Goal: Information Seeking & Learning: Learn about a topic

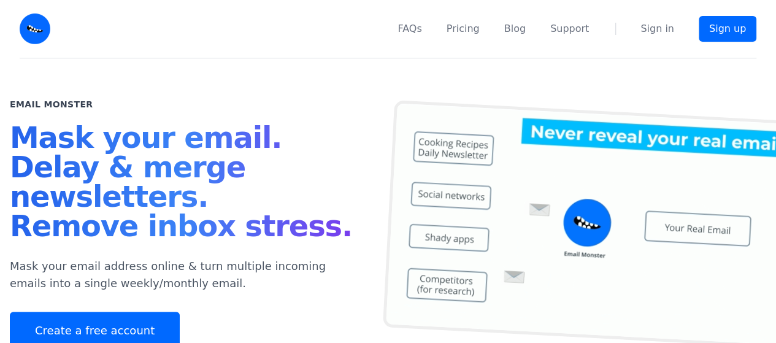
click at [206, 171] on h1 "Mask your email. Delay & merge newsletters. Remove inbox stress." at bounding box center [184, 184] width 349 height 123
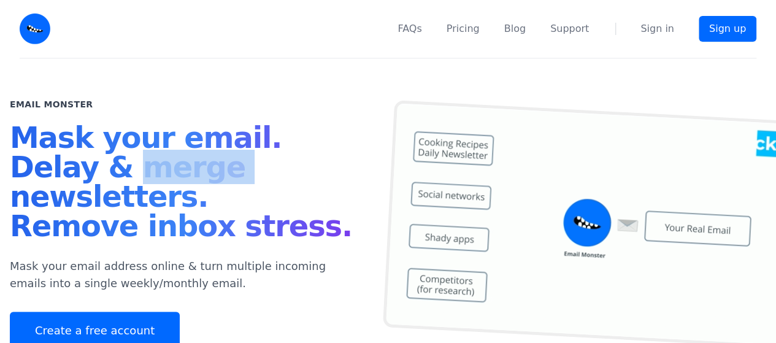
drag, startPoint x: 0, startPoint y: 0, endPoint x: 151, endPoint y: 165, distance: 223.7
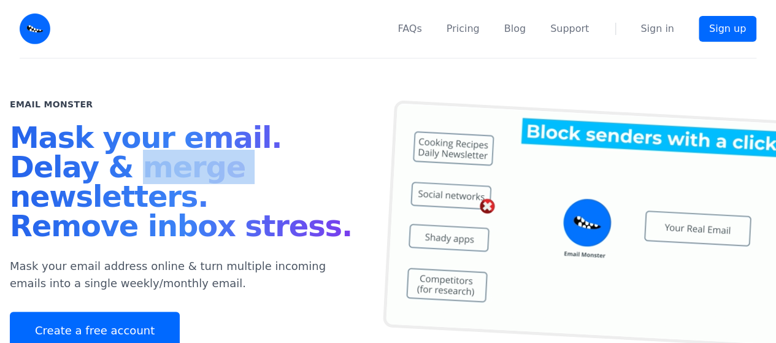
click at [161, 164] on h1 "Mask your email. Delay & merge newsletters. Remove inbox stress." at bounding box center [184, 184] width 349 height 123
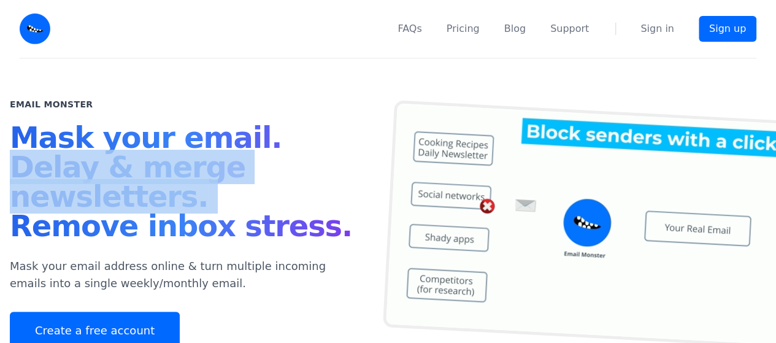
click at [151, 167] on h1 "Mask your email. Delay & merge newsletters. Remove inbox stress." at bounding box center [184, 184] width 349 height 123
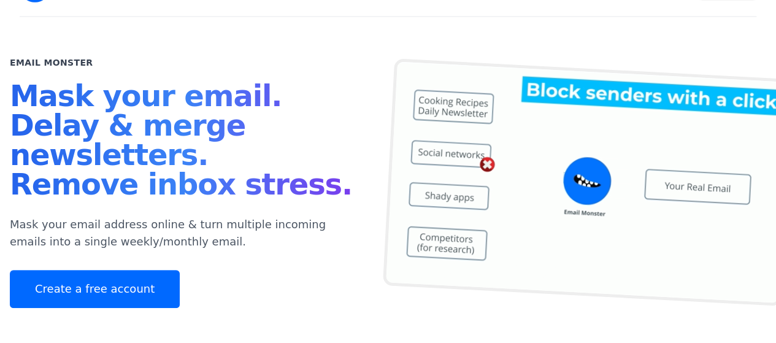
scroll to position [106, 0]
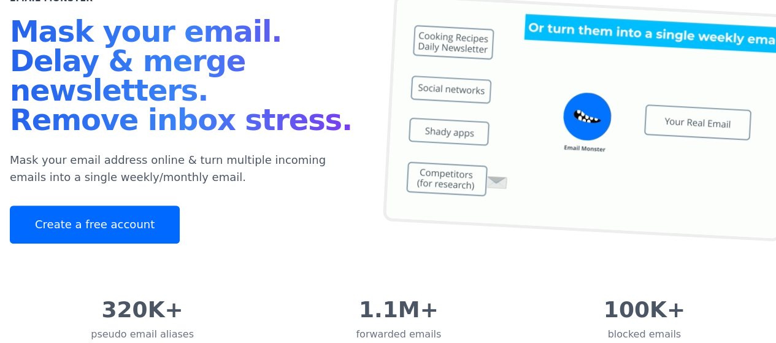
click at [172, 106] on h1 "Mask your email. Delay & merge newsletters. Remove inbox stress." at bounding box center [184, 78] width 349 height 123
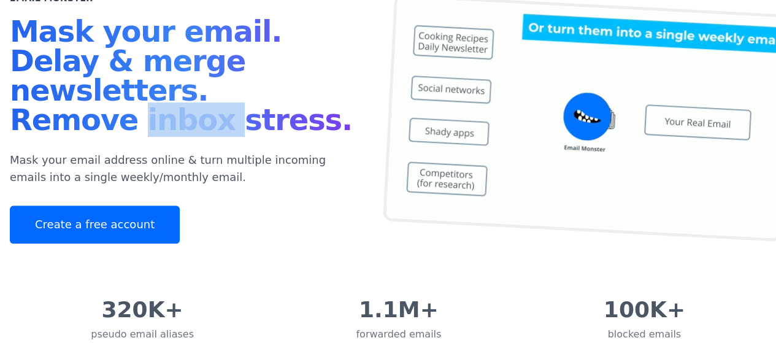
click at [172, 106] on h1 "Mask your email. Delay & merge newsletters. Remove inbox stress." at bounding box center [184, 78] width 349 height 123
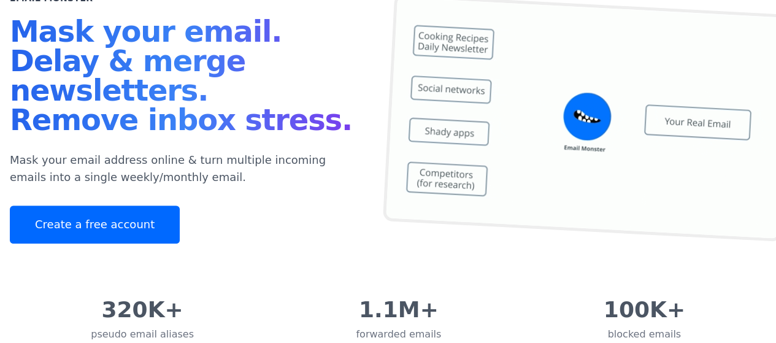
click at [145, 99] on h1 "Mask your email. Delay & merge newsletters. Remove inbox stress." at bounding box center [184, 78] width 349 height 123
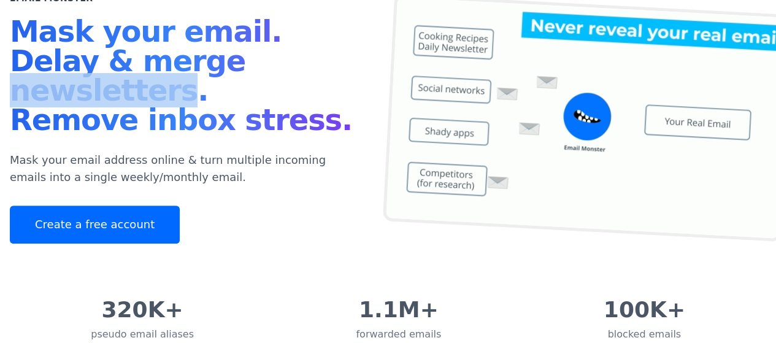
click at [145, 99] on h1 "Mask your email. Delay & merge newsletters. Remove inbox stress." at bounding box center [184, 78] width 349 height 123
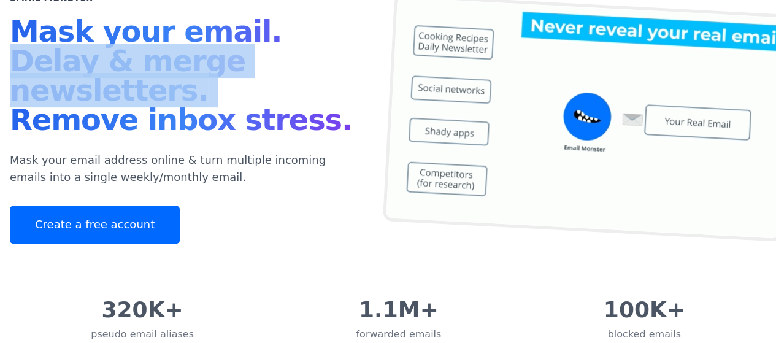
click at [145, 99] on h1 "Mask your email. Delay & merge newsletters. Remove inbox stress." at bounding box center [184, 78] width 349 height 123
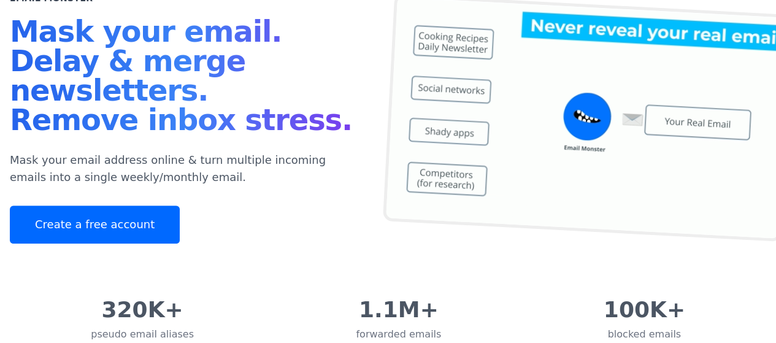
click at [145, 125] on h1 "Mask your email. Delay & merge newsletters. Remove inbox stress." at bounding box center [184, 78] width 349 height 123
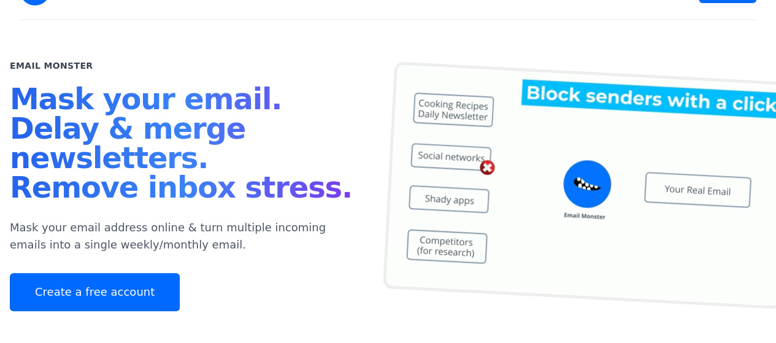
scroll to position [0, 0]
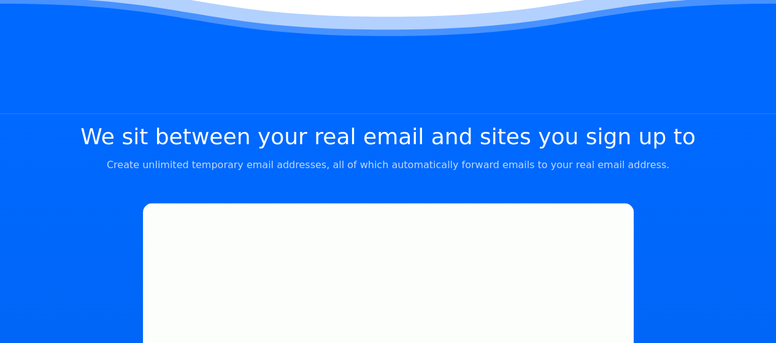
scroll to position [515, 0]
